Goal: Transaction & Acquisition: Download file/media

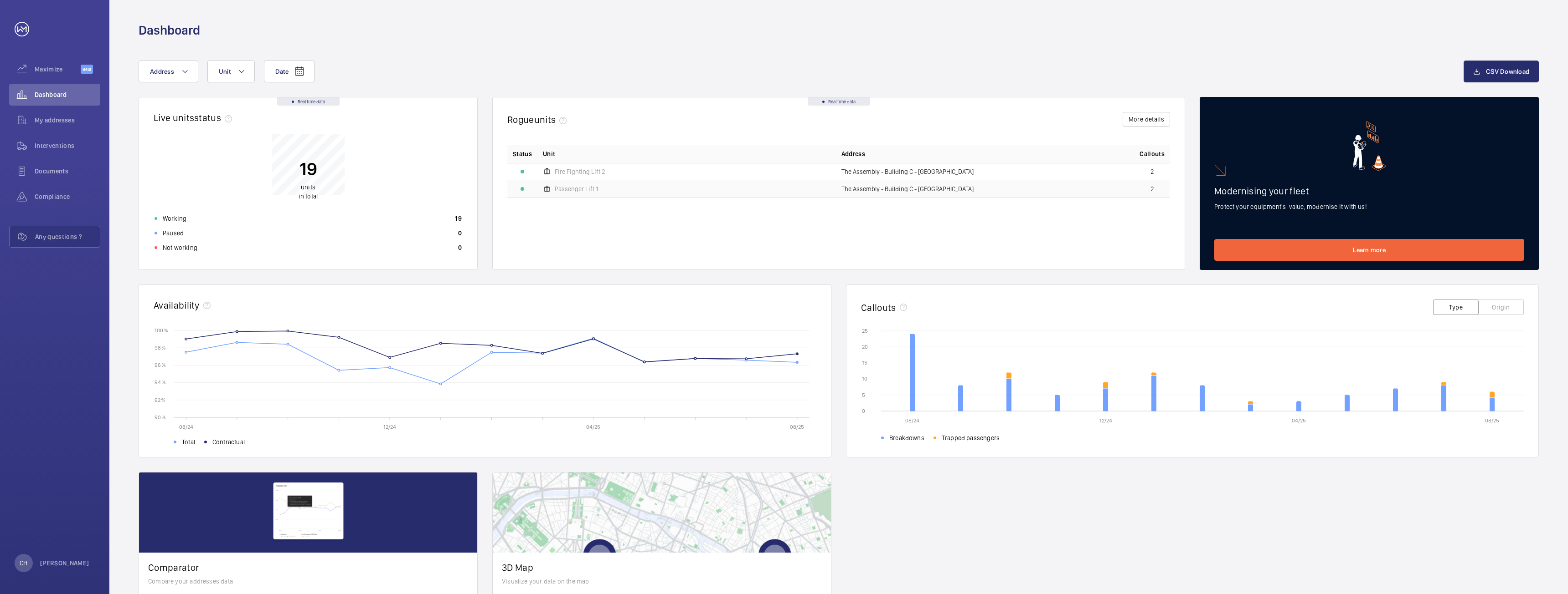
drag, startPoint x: 420, startPoint y: 81, endPoint x: 396, endPoint y: 85, distance: 24.3
click at [420, 81] on div "Date Address Unit" at bounding box center [801, 71] width 1325 height 22
click at [63, 168] on span "Documents" at bounding box center [68, 172] width 66 height 9
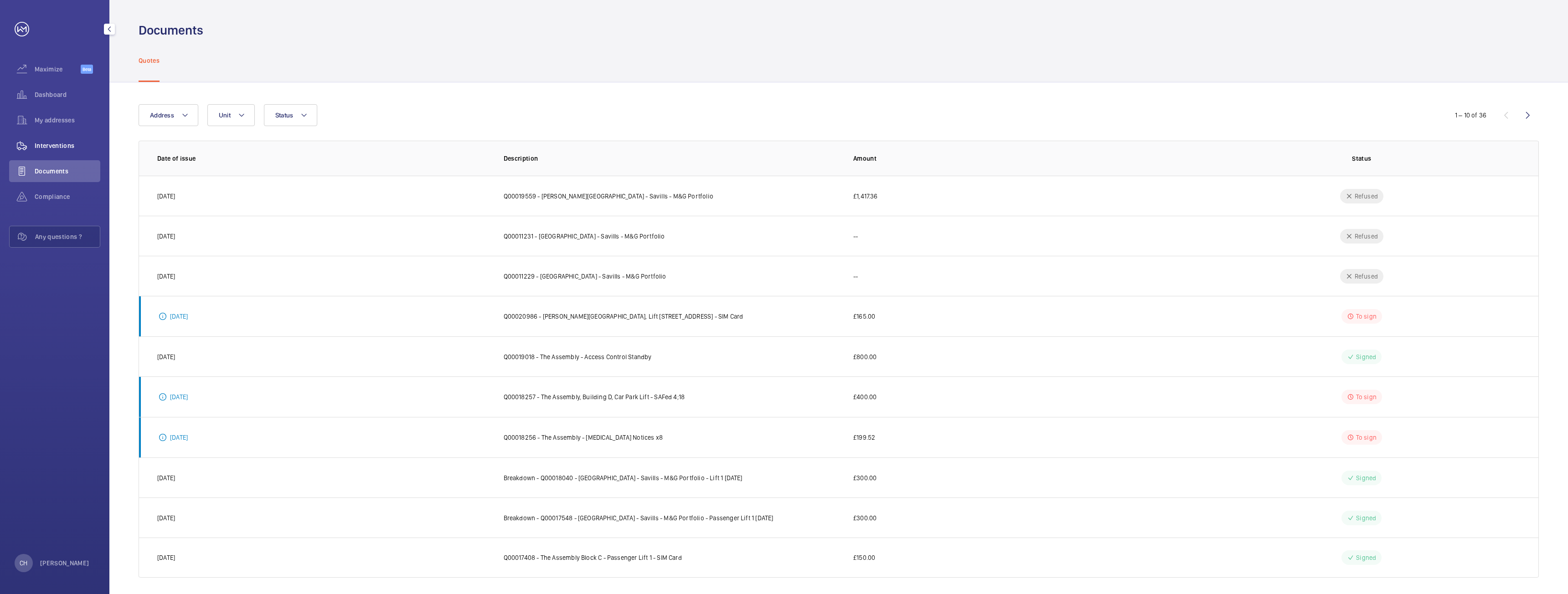
click at [60, 146] on span "Interventions" at bounding box center [68, 146] width 66 height 9
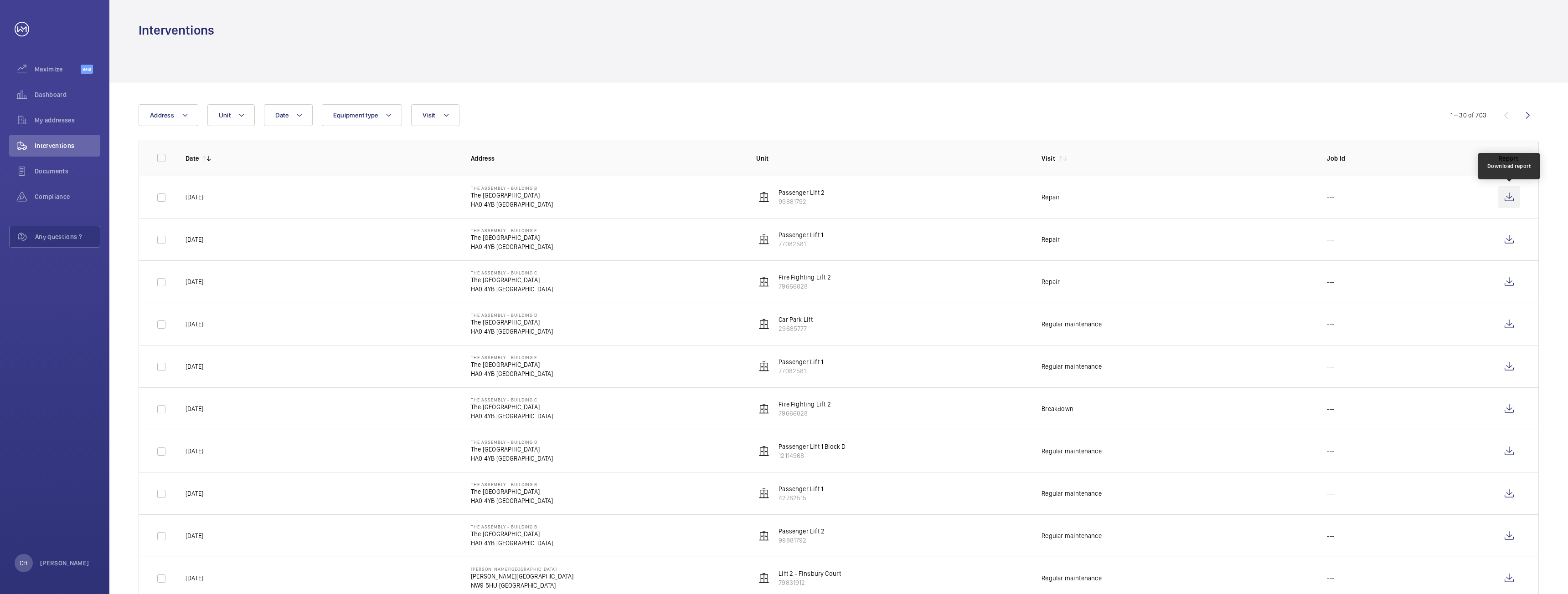
click at [1503, 198] on wm-front-icon-button at bounding box center [1509, 197] width 22 height 22
